Goal: Communication & Community: Answer question/provide support

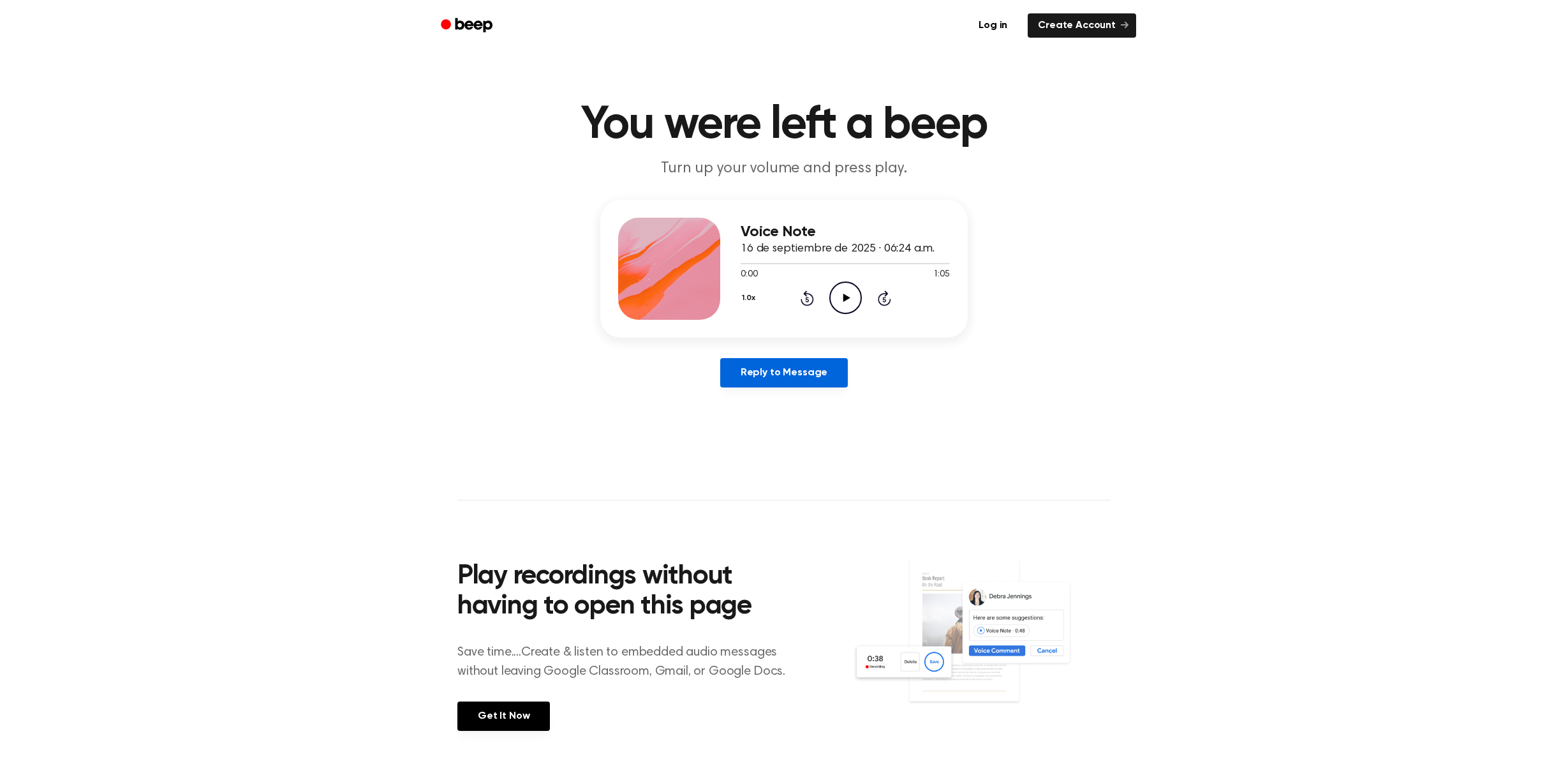
click at [808, 366] on link "Reply to Message" at bounding box center [784, 372] width 128 height 29
drag, startPoint x: 926, startPoint y: 290, endPoint x: 922, endPoint y: 297, distance: 8.1
click at [925, 291] on div "1.0x Rewind 5 seconds Play Audio Skip 5 seconds" at bounding box center [845, 298] width 209 height 33
drag, startPoint x: 917, startPoint y: 305, endPoint x: 866, endPoint y: 380, distance: 90.7
click at [866, 379] on div "Voice Note 16 de septiembre de 2025 · 06:24 a.m. 0:00 1:05 Your browser does no…" at bounding box center [784, 299] width 1538 height 198
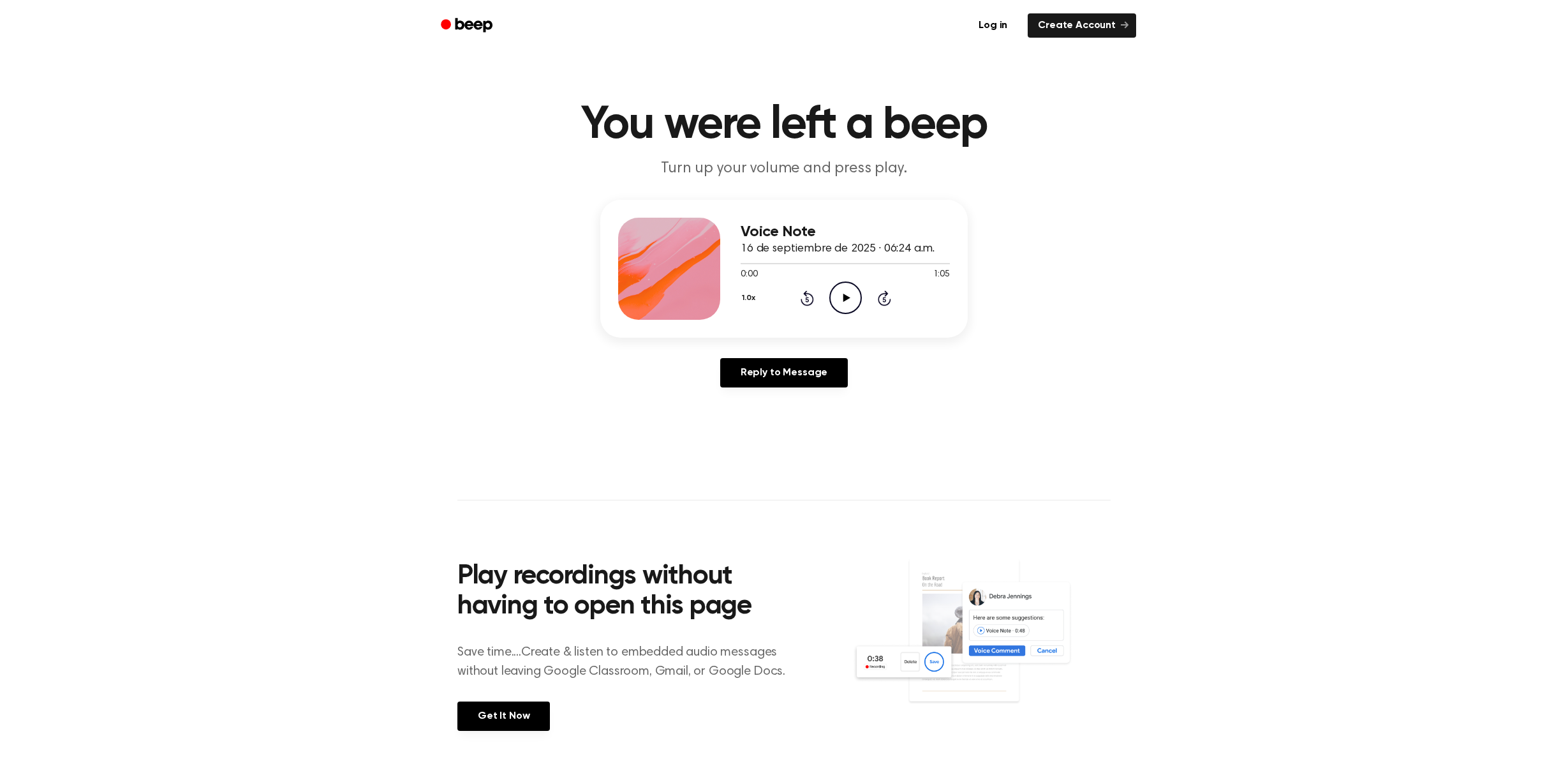
click at [1249, 287] on div "Voice Note 16 de septiembre de 2025 · 06:24 a.m. 0:00 1:05 Your browser does no…" at bounding box center [784, 299] width 1538 height 198
click at [836, 307] on icon "Play Audio" at bounding box center [846, 298] width 33 height 33
click at [841, 303] on icon "Pause Audio" at bounding box center [846, 298] width 33 height 33
